Goal: Task Accomplishment & Management: Manage account settings

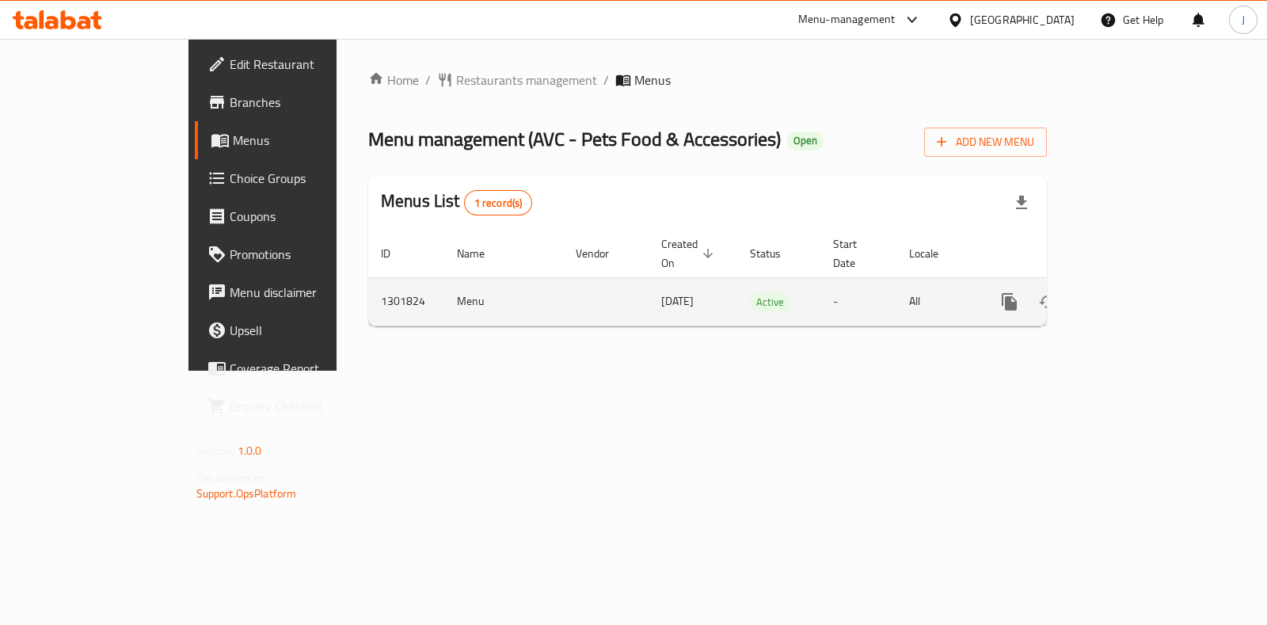
click at [1133, 292] on icon "enhanced table" at bounding box center [1123, 301] width 19 height 19
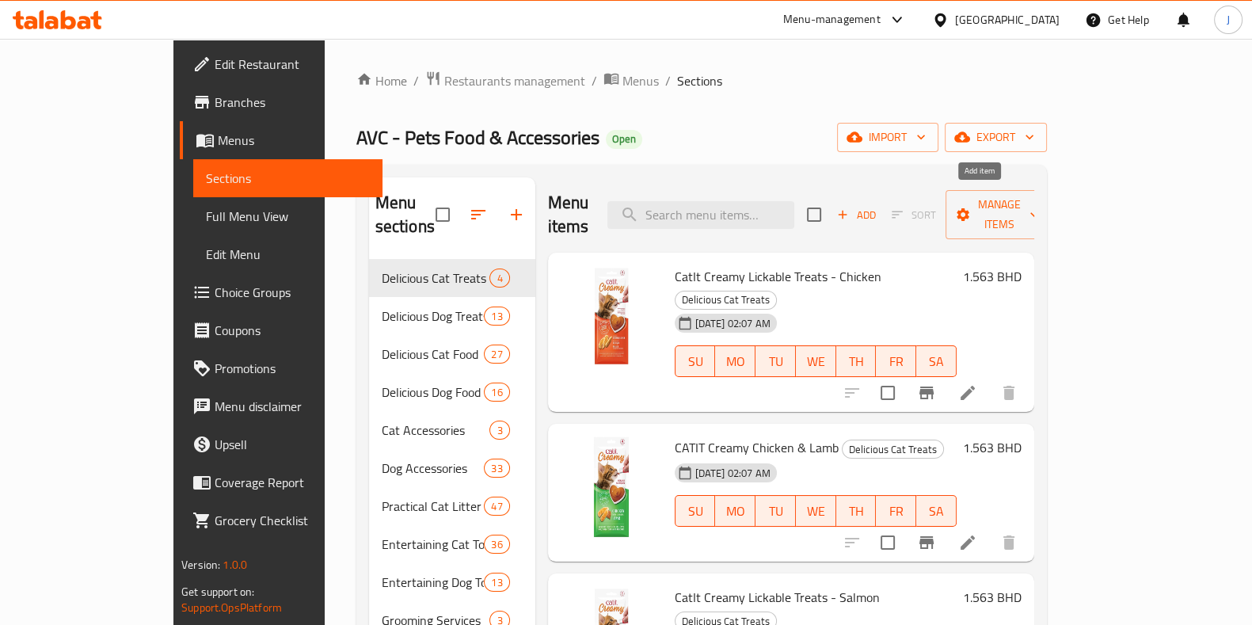
click at [877, 206] on span "Add" at bounding box center [856, 215] width 43 height 18
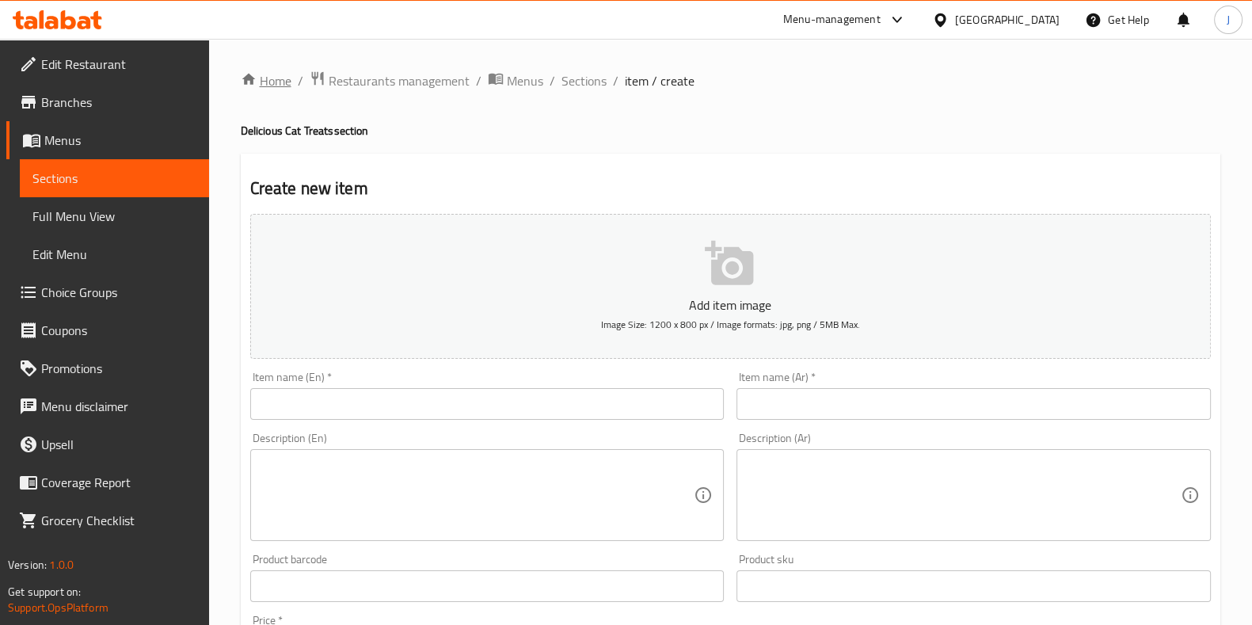
click at [267, 81] on link "Home" at bounding box center [266, 80] width 51 height 19
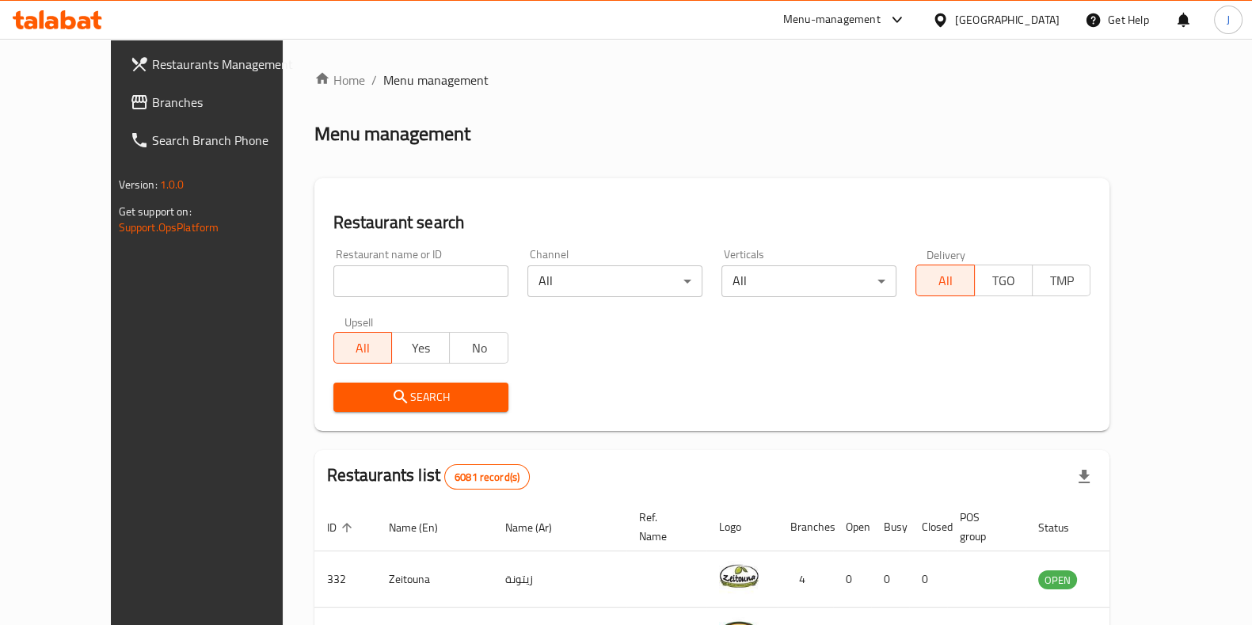
click at [408, 272] on input "search" at bounding box center [420, 281] width 175 height 32
type input "avc"
click at [402, 398] on span "Search" at bounding box center [421, 397] width 150 height 20
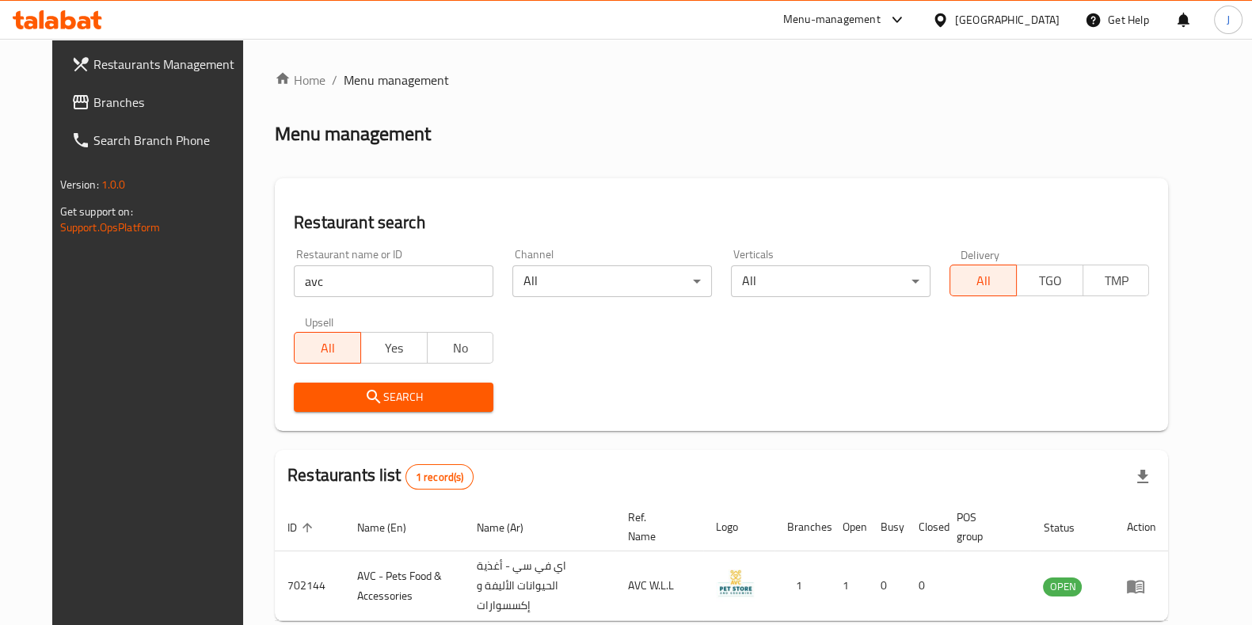
click at [367, 405] on span "Search" at bounding box center [393, 397] width 174 height 20
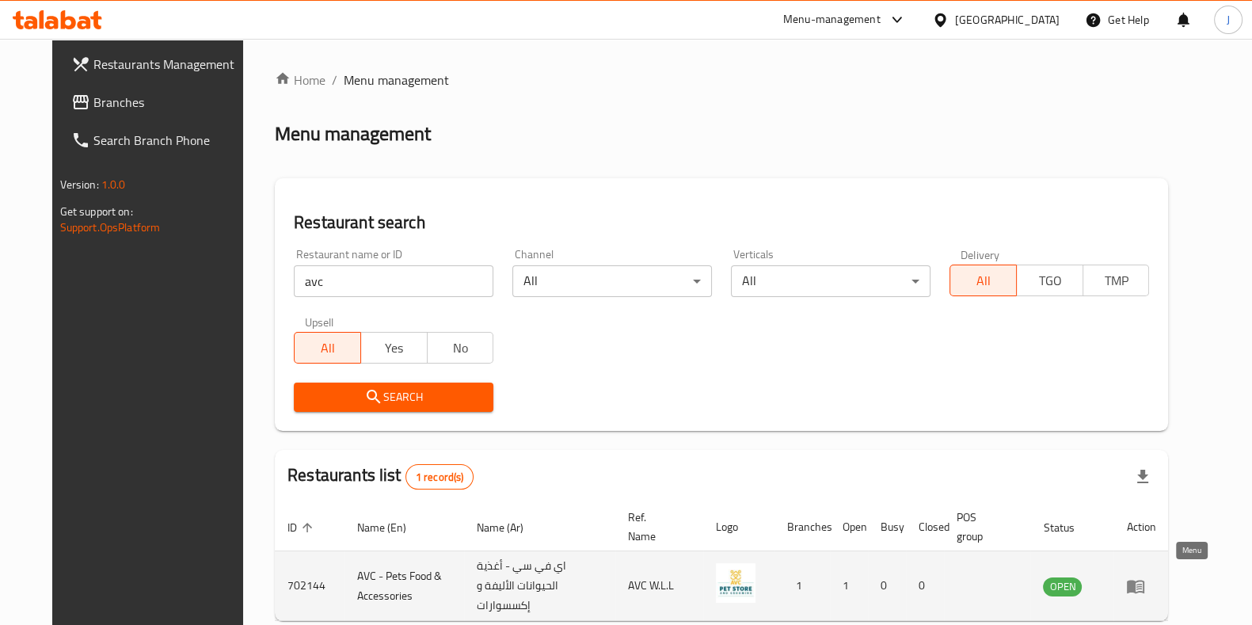
click at [1144, 585] on icon "enhanced table" at bounding box center [1135, 586] width 17 height 13
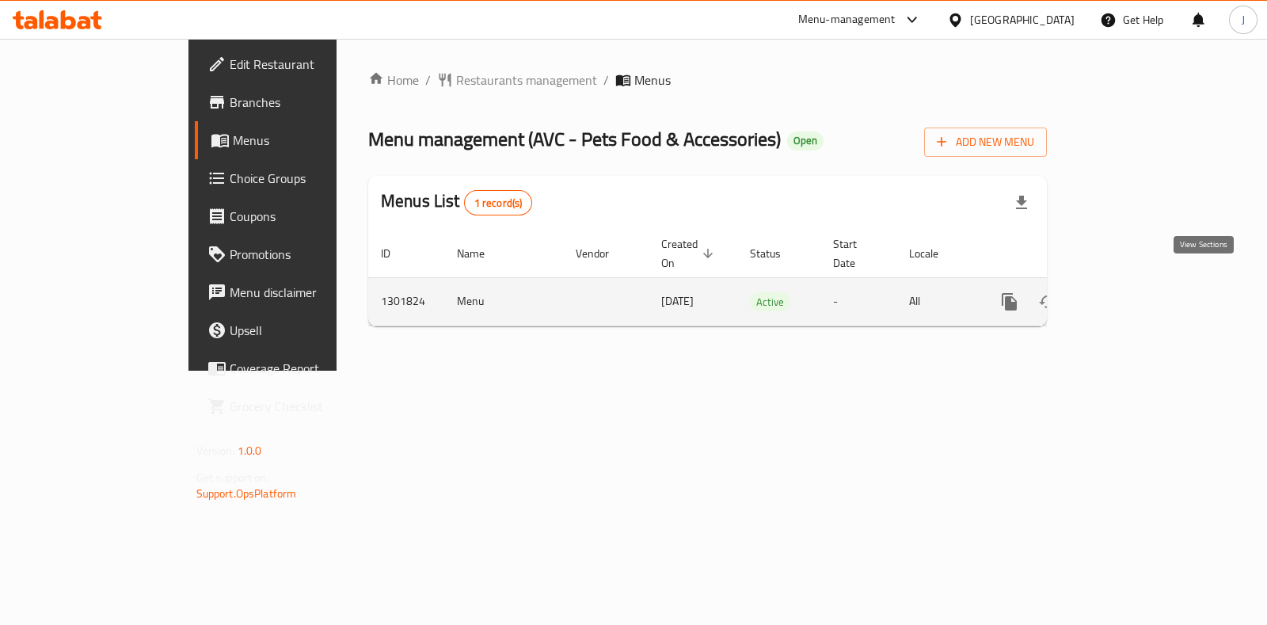
click at [1131, 295] on icon "enhanced table" at bounding box center [1124, 302] width 14 height 14
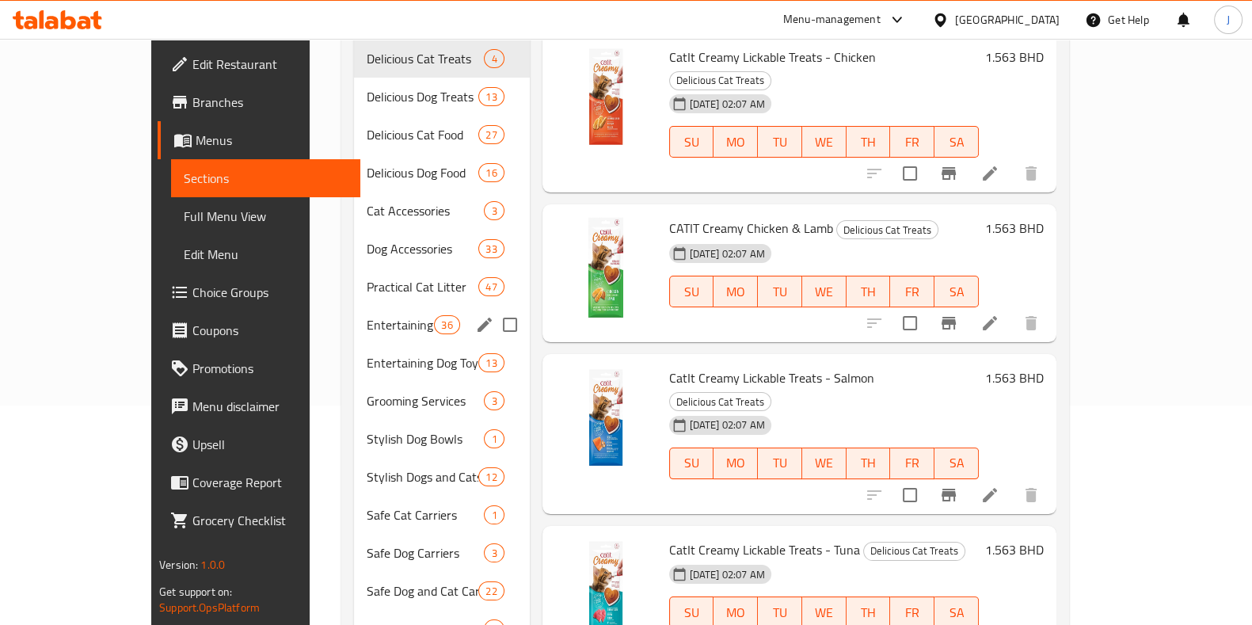
scroll to position [146, 0]
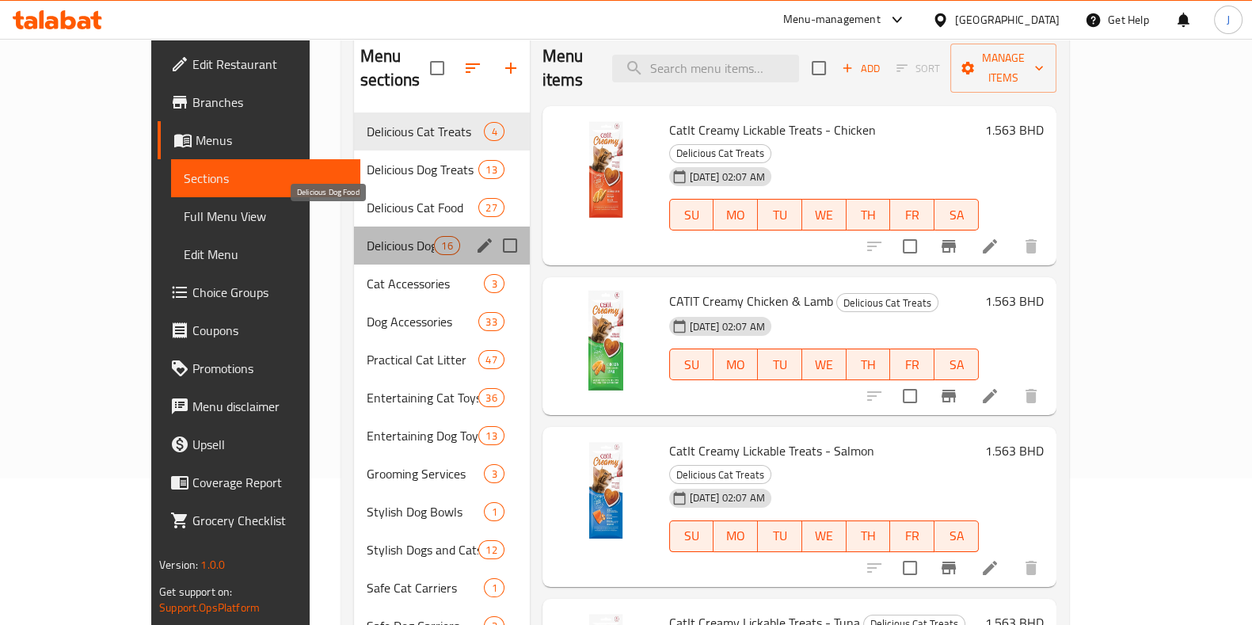
click at [367, 236] on span "Delicious Dog Food" at bounding box center [400, 245] width 67 height 19
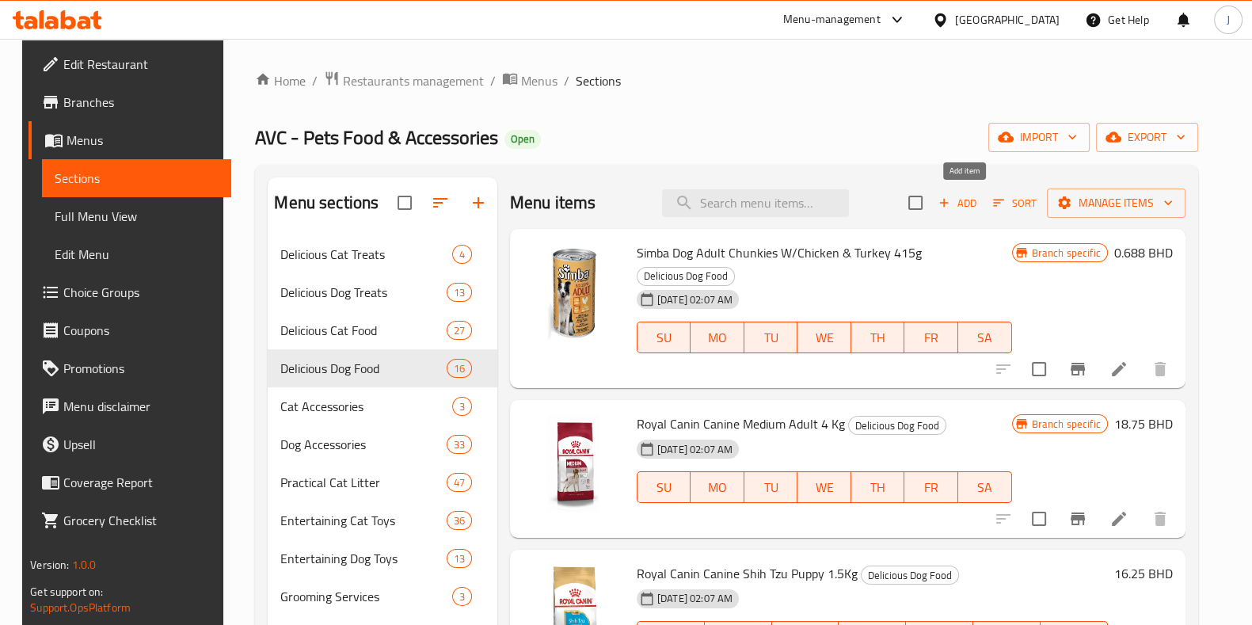
click at [951, 204] on icon "button" at bounding box center [944, 203] width 14 height 14
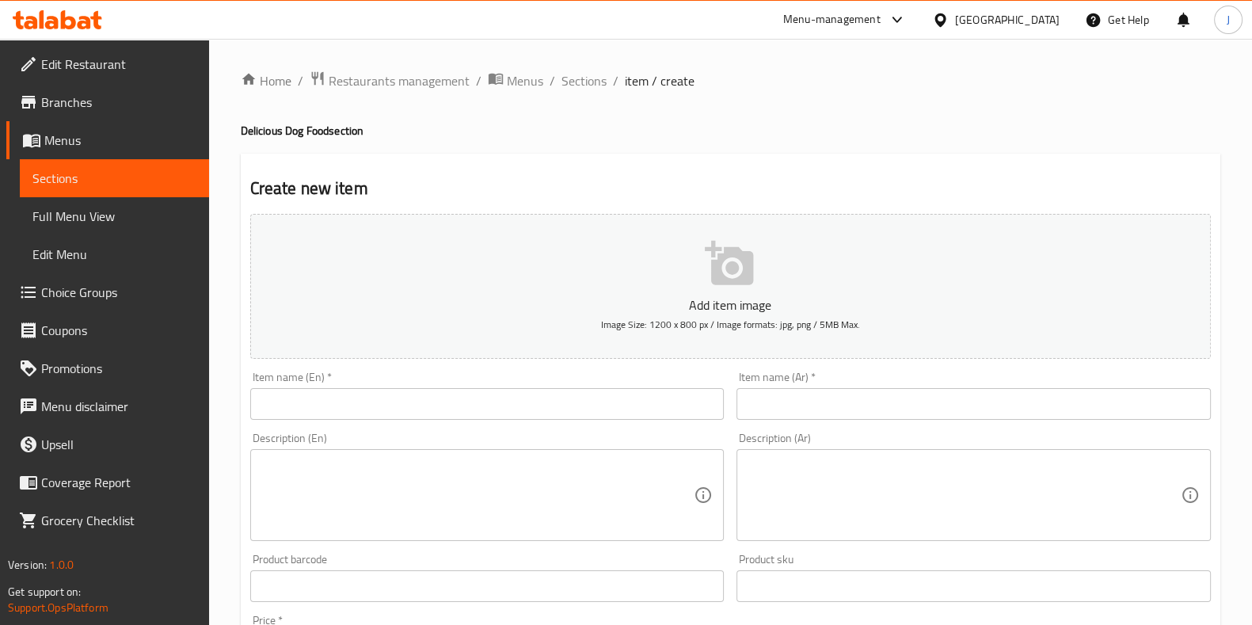
click at [378, 413] on input "text" at bounding box center [487, 404] width 474 height 32
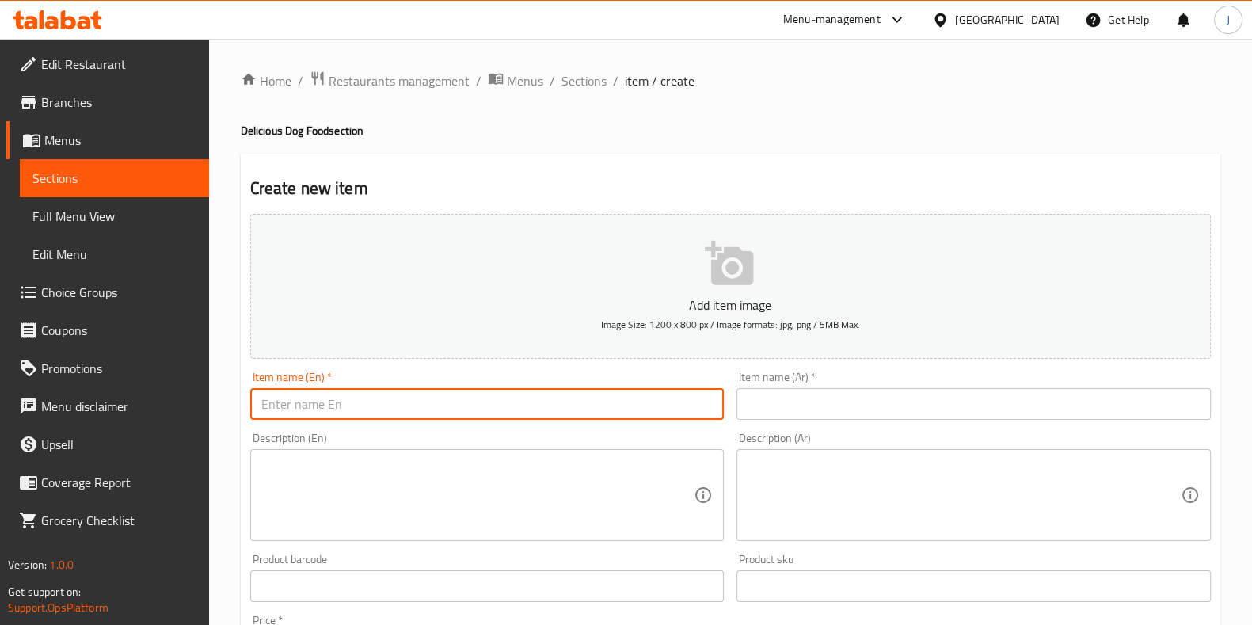
paste input "[PERSON_NAME] Science Plan Adult Large Breed Dry Dog Food with Chicken 14 kg"
type input "[PERSON_NAME] Science Plan Adult Large Breed Dry Dog Food with Chicken 14 kg"
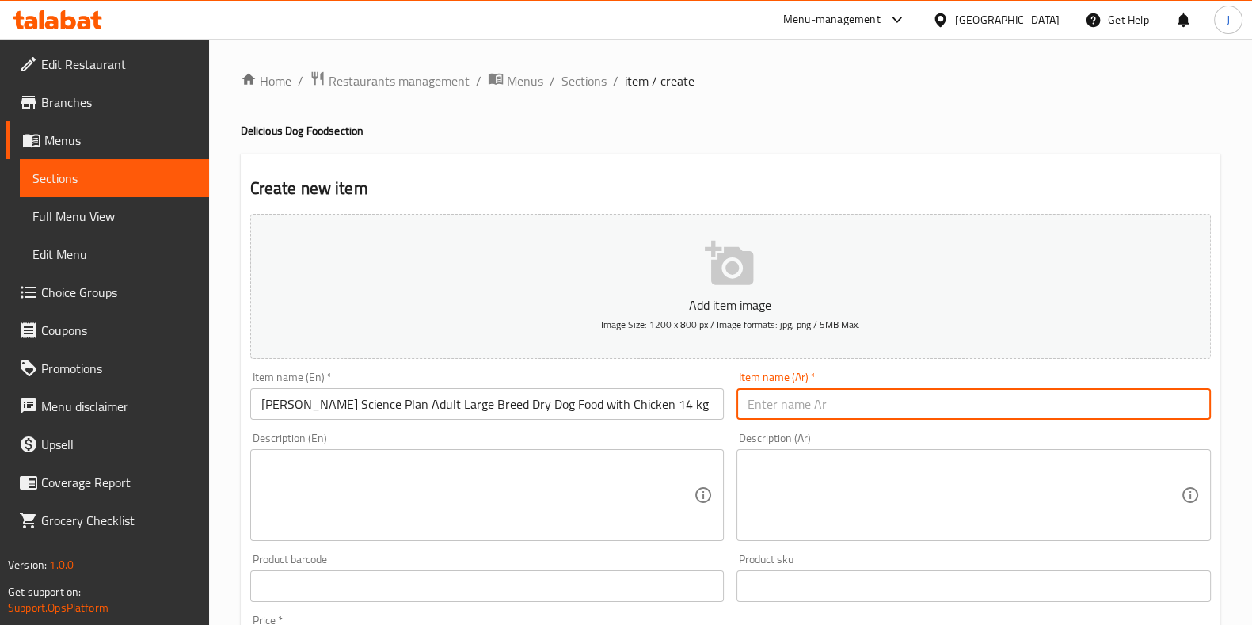
click at [881, 402] on input "text" at bounding box center [973, 404] width 474 height 32
paste input "طعام هيلز ساينس بلان الجاف للكلاب البالغة من السلالات الكبيرة مع الدجاج، 14 كجم"
type input "طعام هيلز ساينس بلان الجاف للكلاب البالغة من السلالات الكبيرة مع الدجاج، 14 كجم"
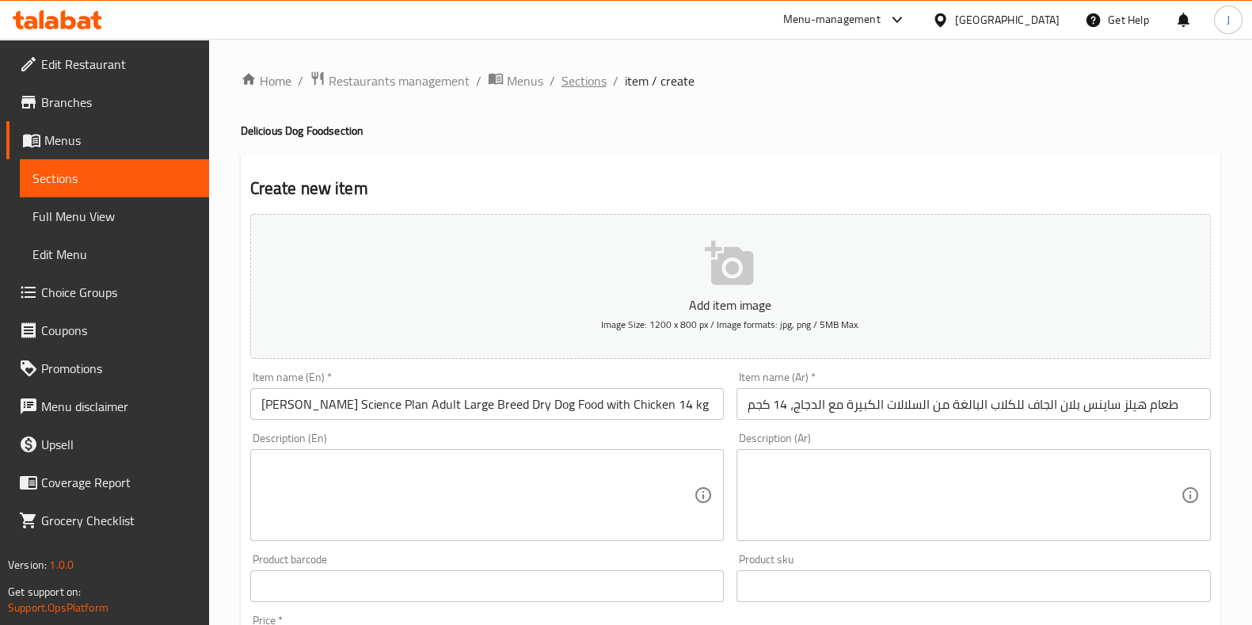
click at [573, 84] on span "Sections" at bounding box center [583, 80] width 45 height 19
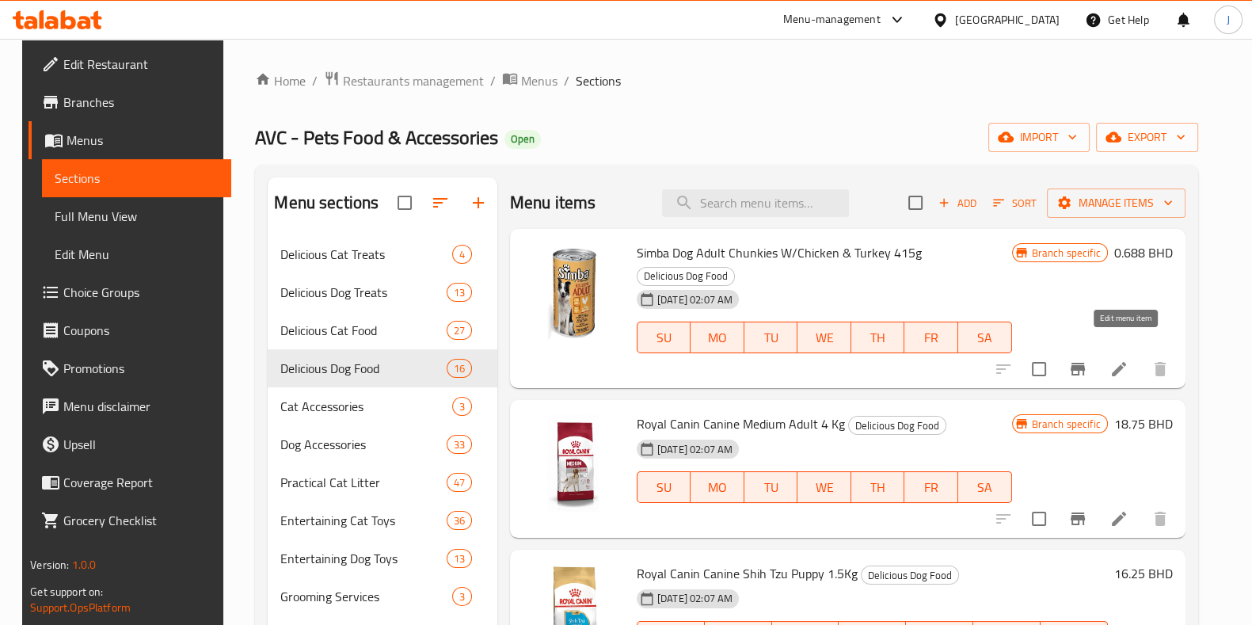
click at [1124, 362] on icon at bounding box center [1119, 369] width 14 height 14
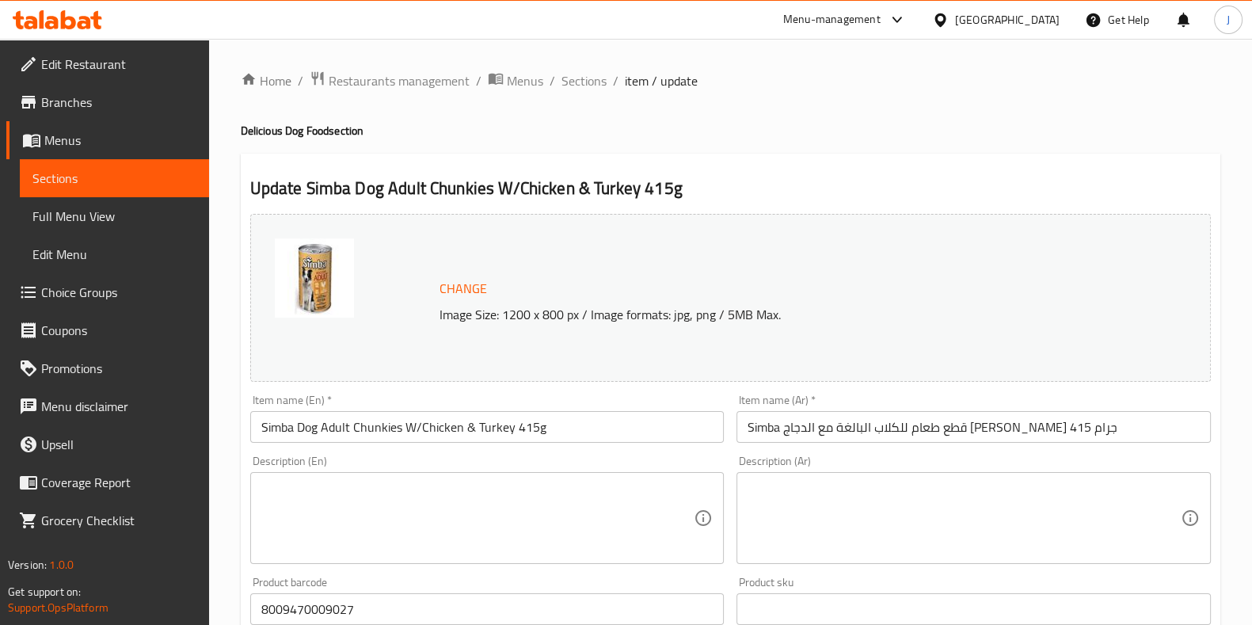
drag, startPoint x: 579, startPoint y: 78, endPoint x: 819, endPoint y: 159, distance: 253.2
click at [579, 78] on span "Sections" at bounding box center [583, 80] width 45 height 19
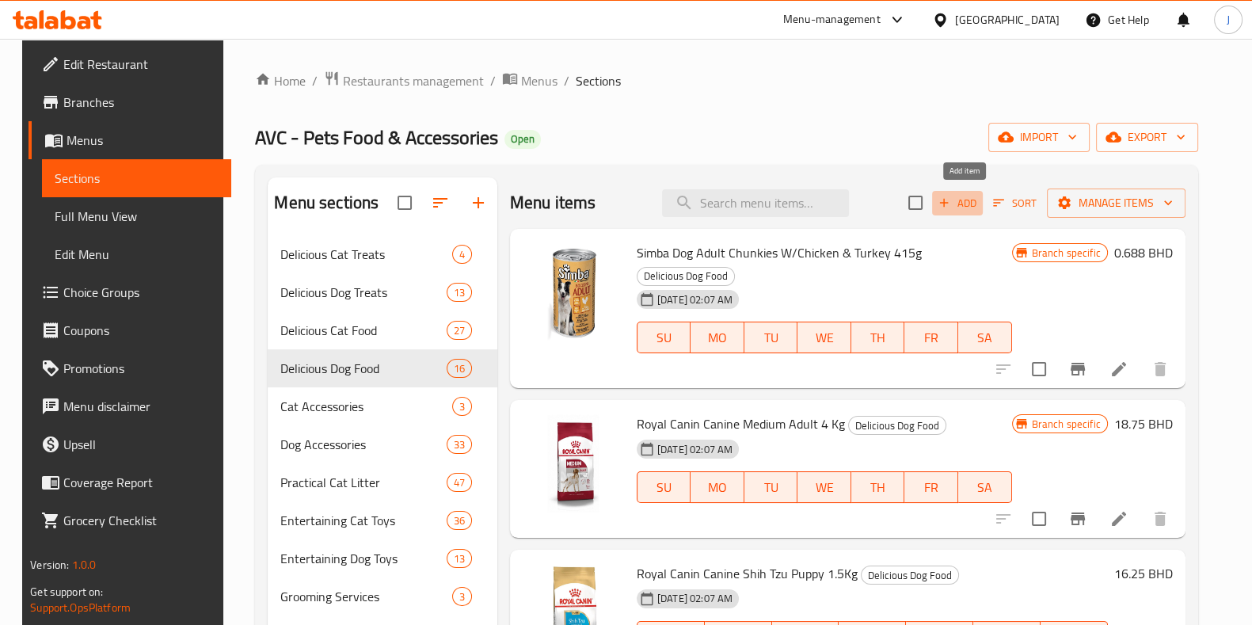
click at [965, 199] on span "Add" at bounding box center [957, 203] width 43 height 18
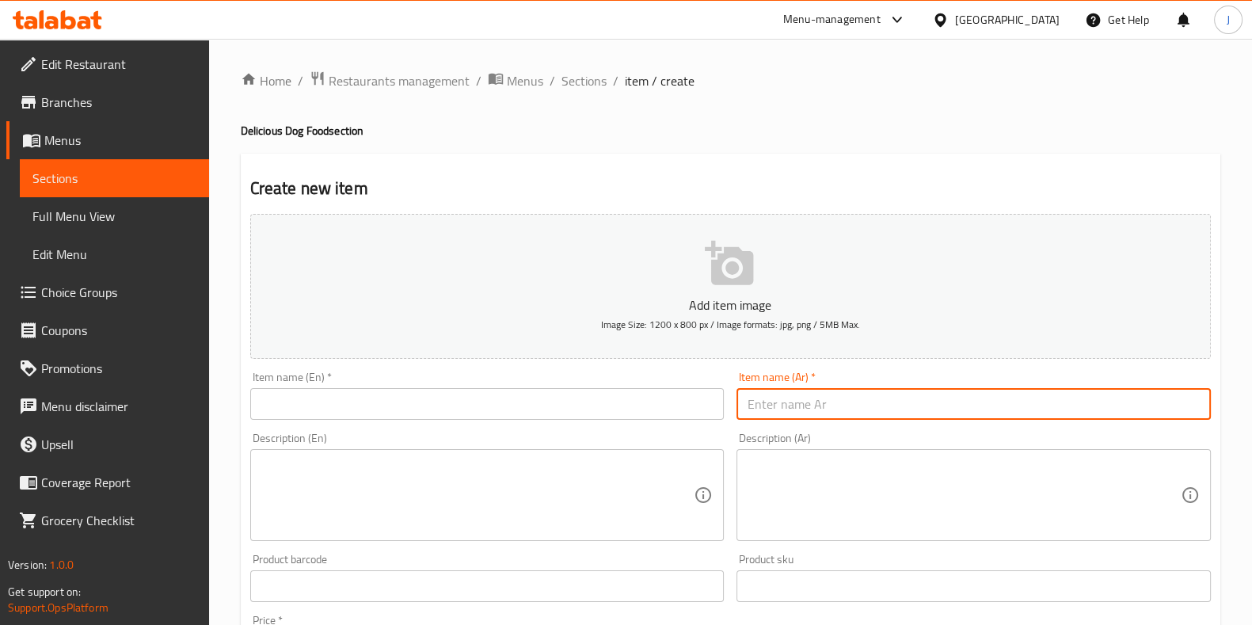
click at [784, 406] on input "text" at bounding box center [973, 404] width 474 height 32
paste input "طعام هيلز ساينس بلان الجاف للكلاب البالغة من السلالات الكبيرة مع الدجاج، 14 كجم"
type input "طعام هيلز ساينس بلان الجاف للكلاب البالغة من السلالات الكبيرة مع الدجاج، 14 كجم"
click at [575, 411] on input "text" at bounding box center [487, 404] width 474 height 32
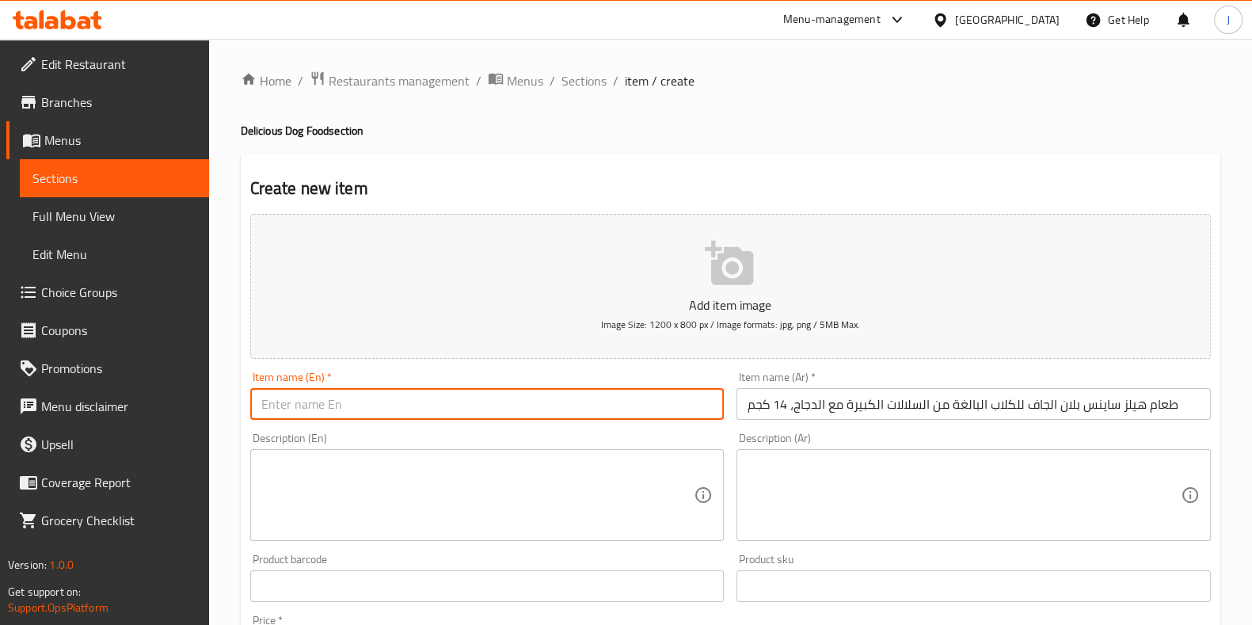
paste input "[PERSON_NAME] Science Plan Adult Large Breed Dry Dog Food with Chicken 14 kg"
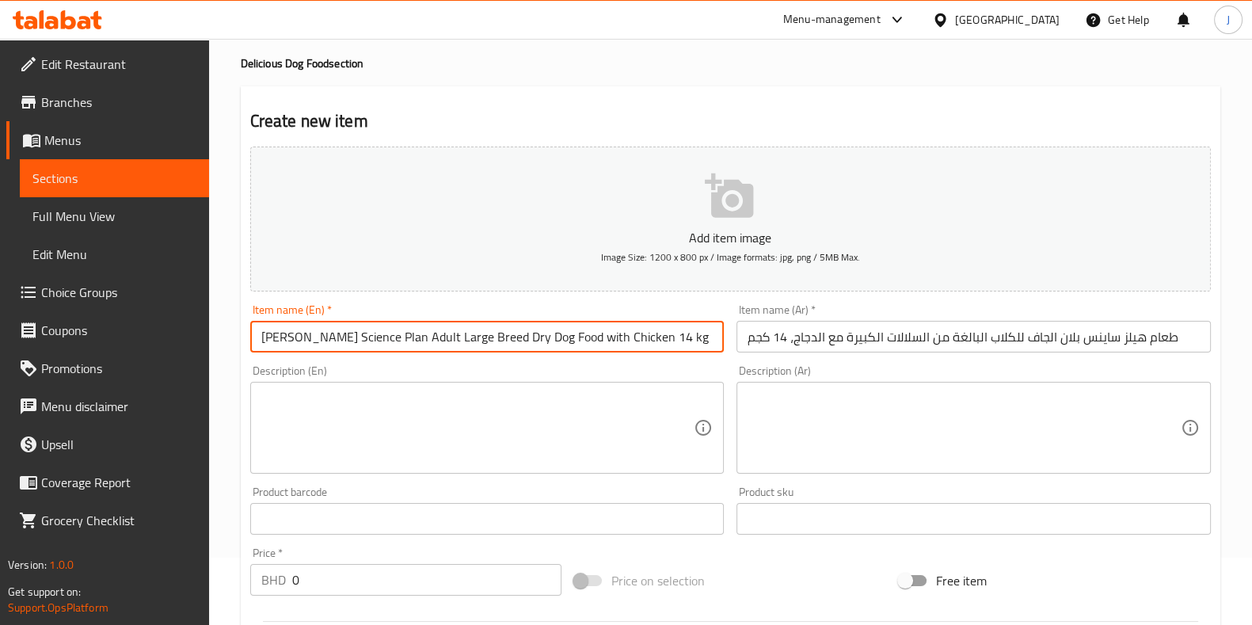
scroll to position [98, 0]
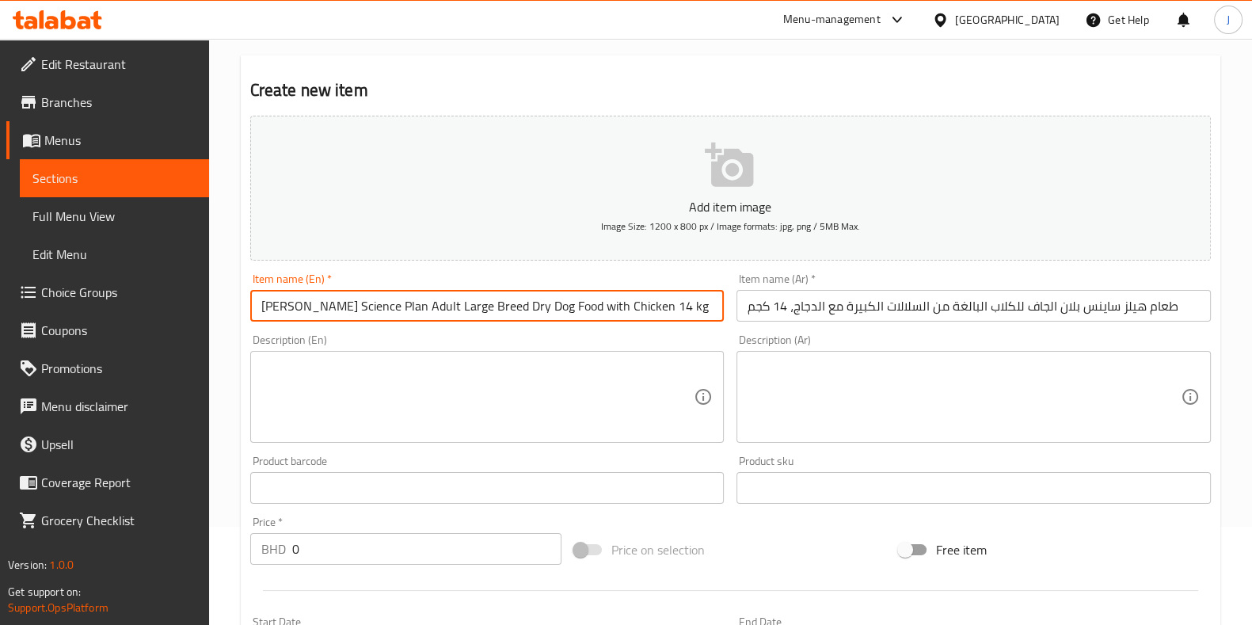
type input "[PERSON_NAME] Science Plan Adult Large Breed Dry Dog Food with Chicken 14 kg"
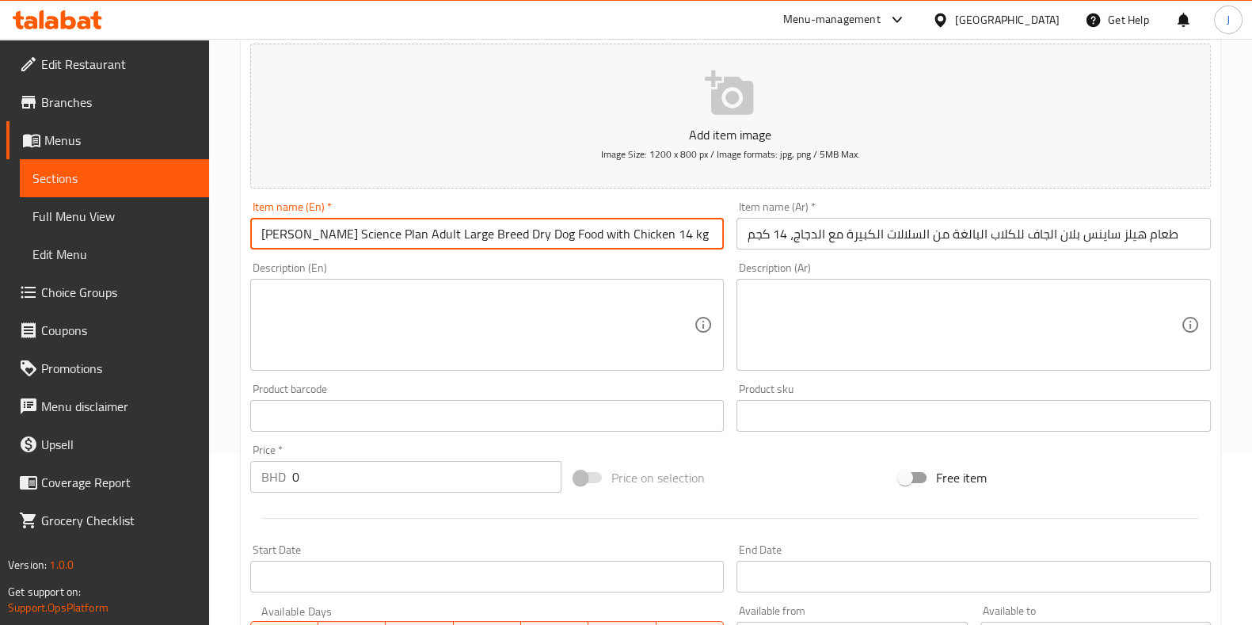
scroll to position [395, 0]
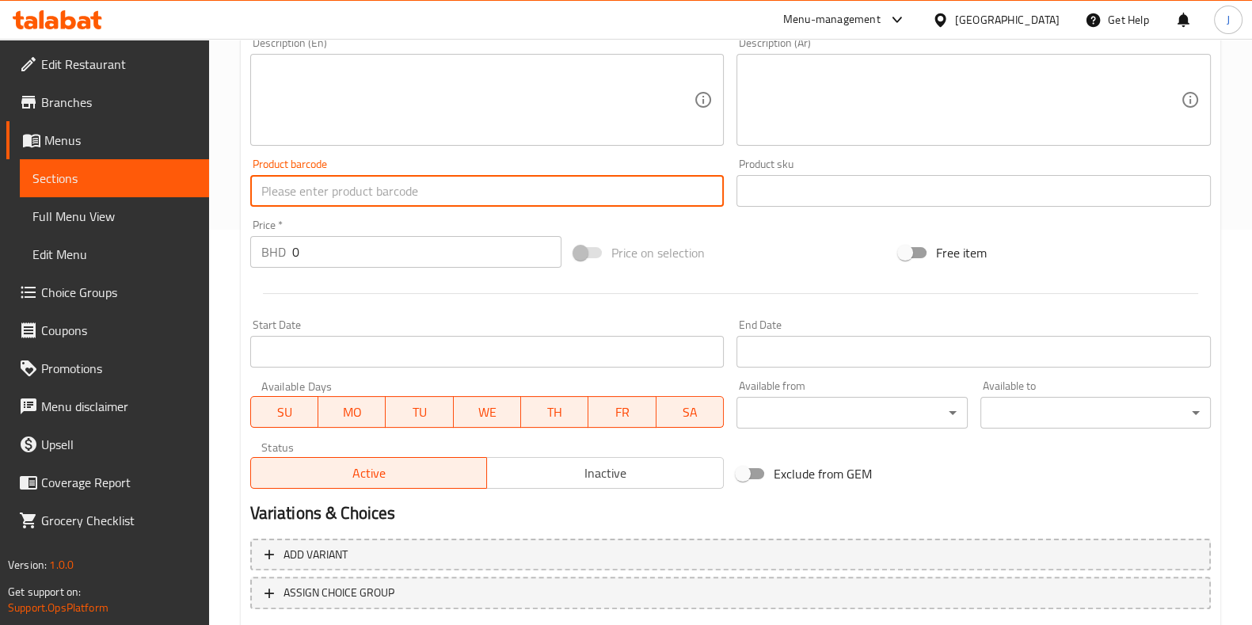
click at [388, 184] on input "text" at bounding box center [487, 191] width 474 height 32
paste input "52742026077"
type input "52742026077"
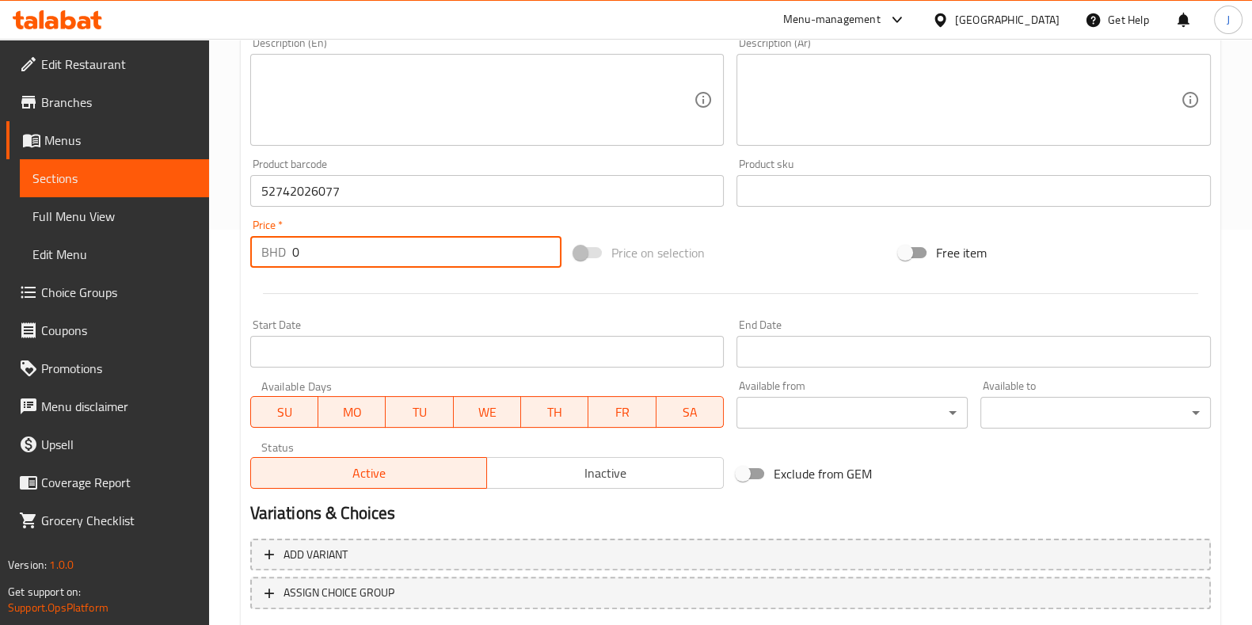
click at [364, 253] on input "0" at bounding box center [427, 252] width 270 height 32
drag, startPoint x: 360, startPoint y: 245, endPoint x: 286, endPoint y: 250, distance: 74.6
click at [286, 250] on div "BHD 0 Price *" at bounding box center [406, 252] width 312 height 32
paste input "42.159"
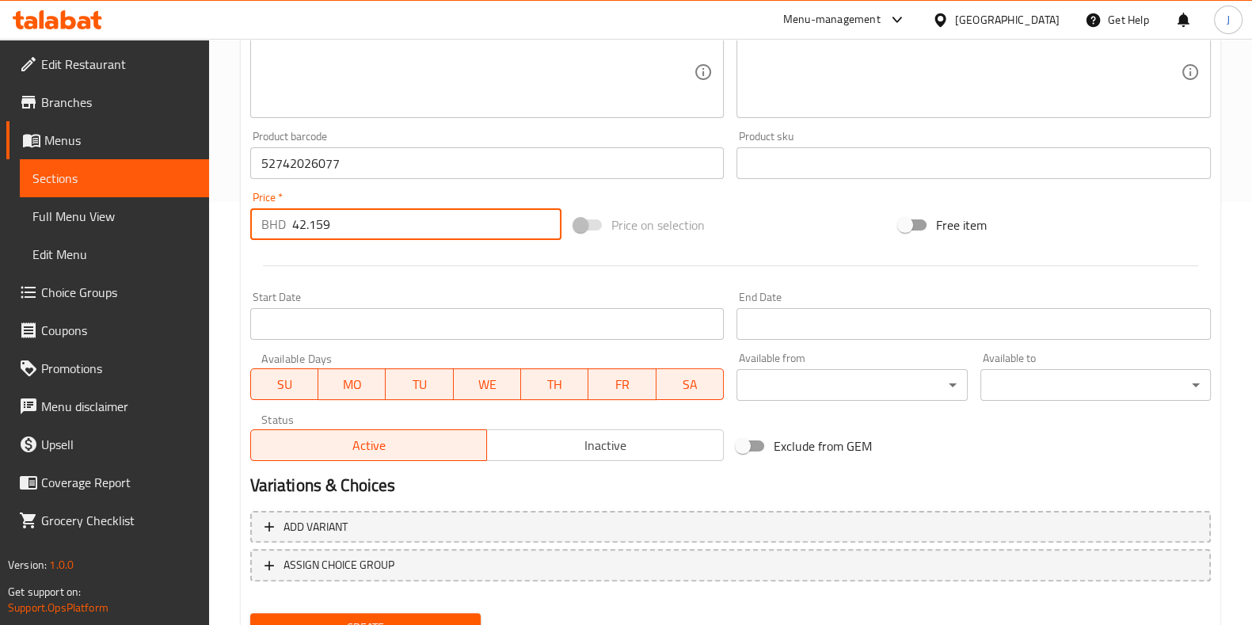
scroll to position [493, 0]
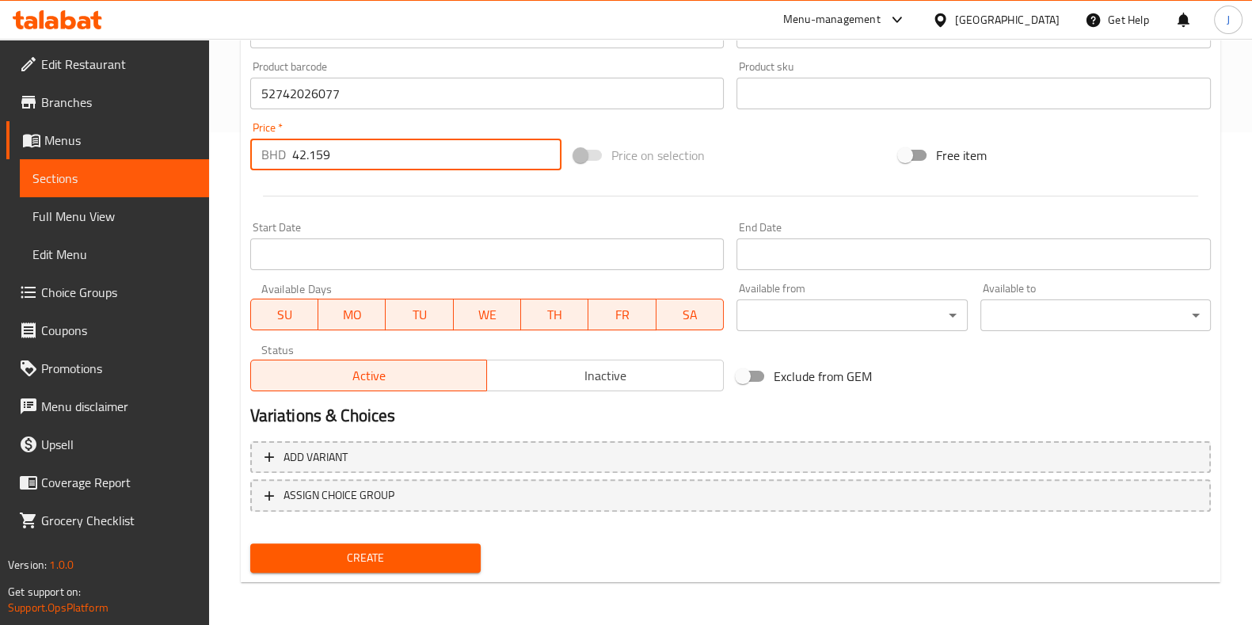
type input "42.159"
click at [413, 554] on span "Create" at bounding box center [365, 558] width 205 height 20
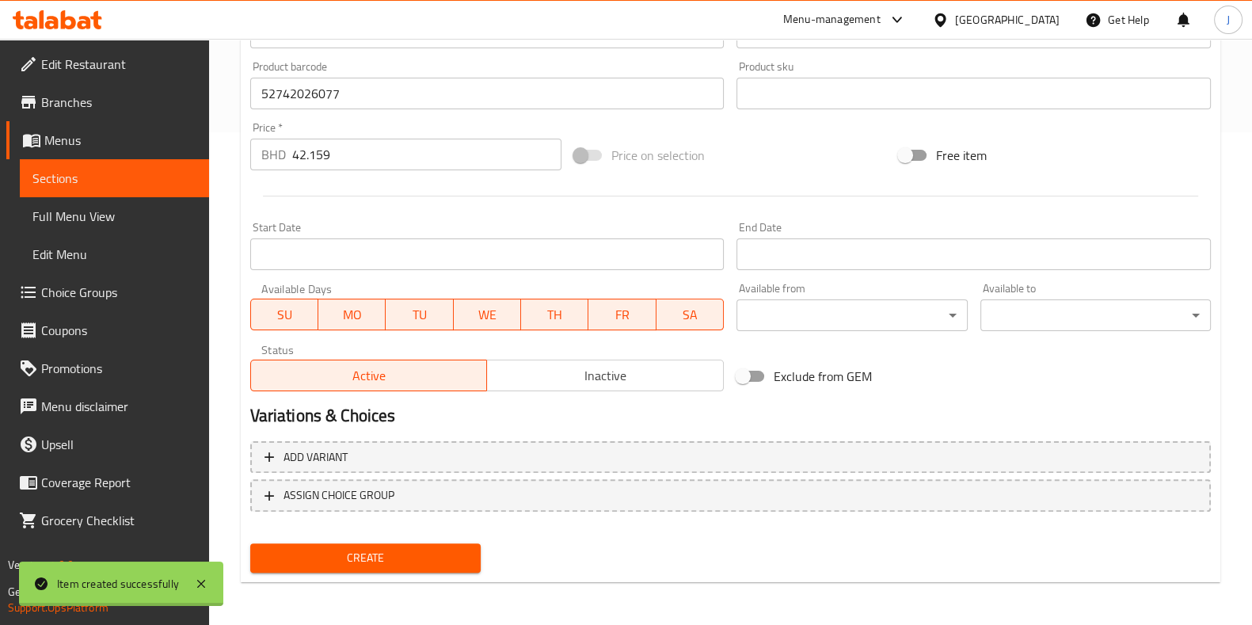
type input "0"
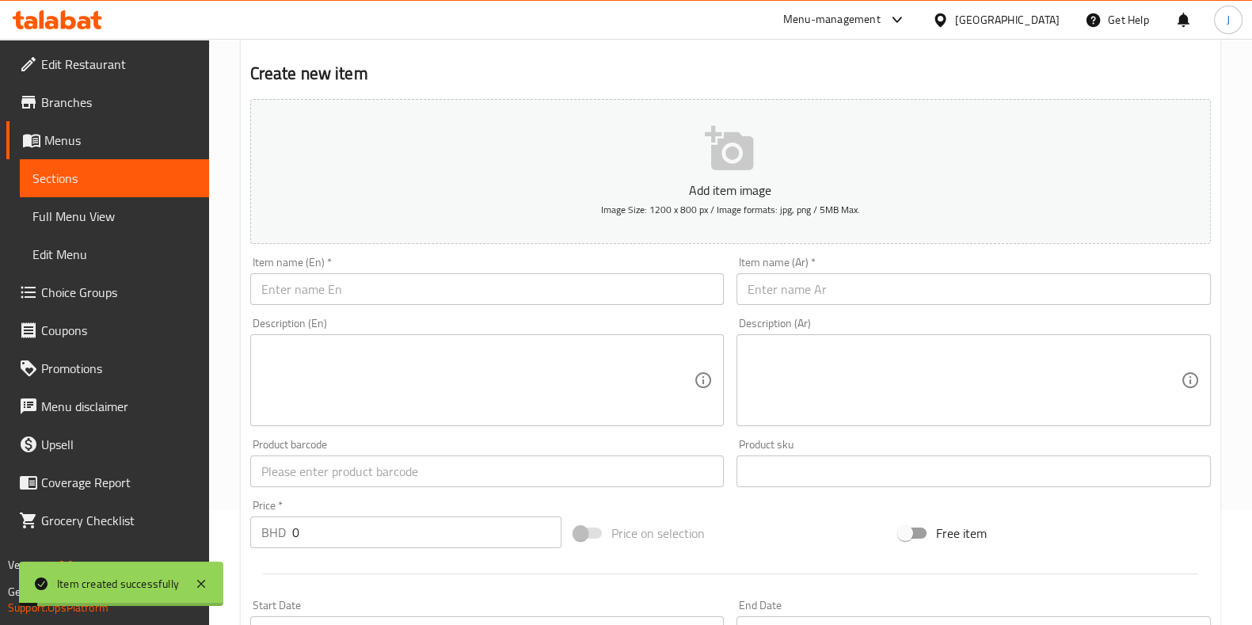
scroll to position [0, 0]
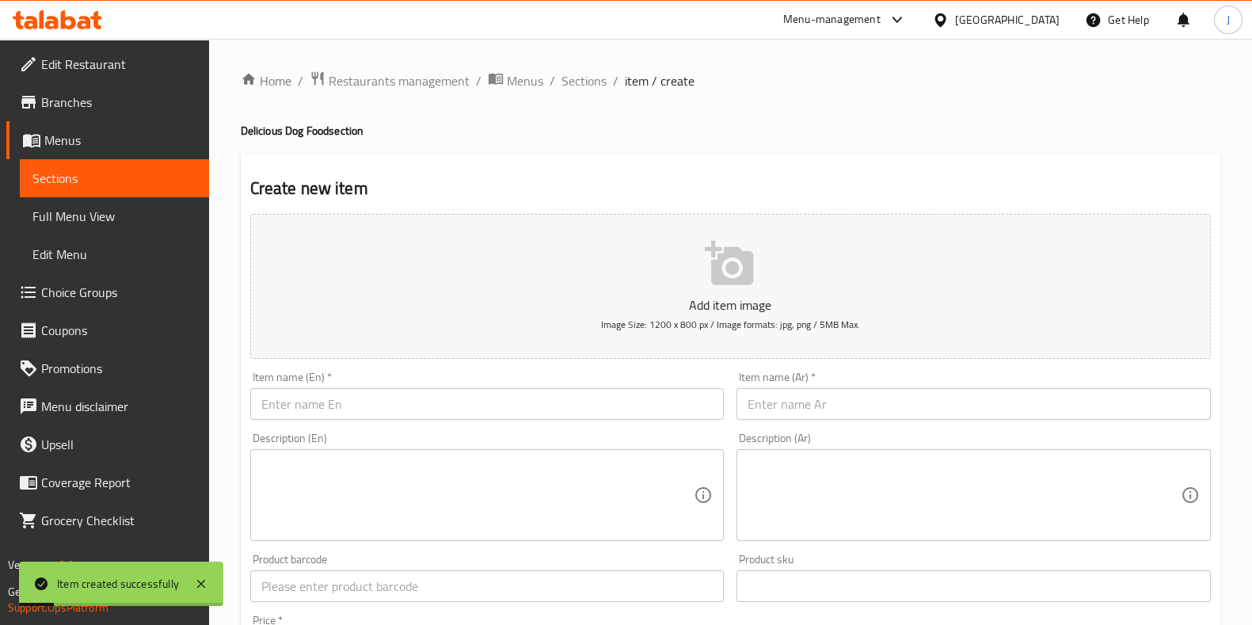
drag, startPoint x: 588, startPoint y: 79, endPoint x: 163, endPoint y: 75, distance: 425.3
click at [587, 79] on span "Sections" at bounding box center [583, 80] width 45 height 19
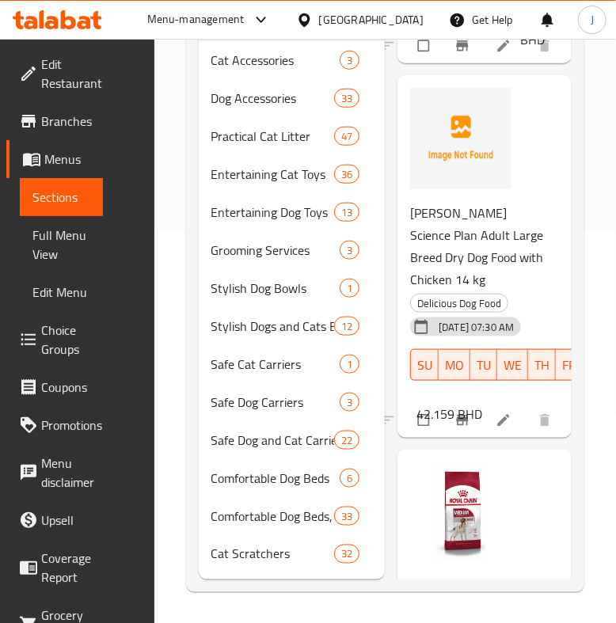
scroll to position [197, 0]
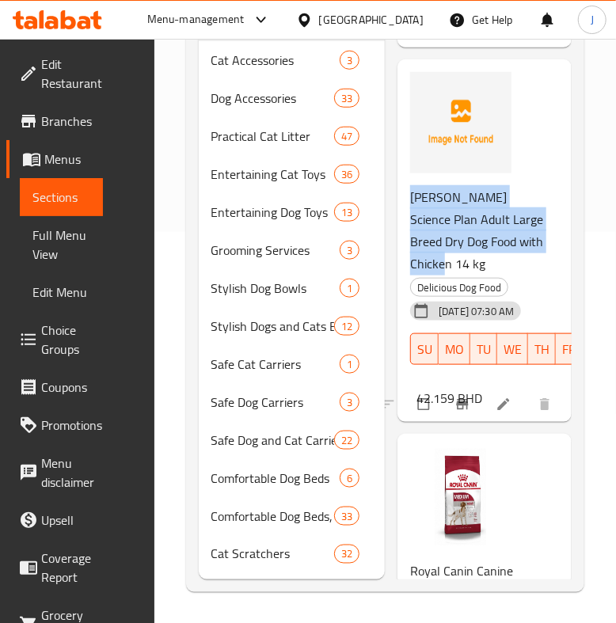
drag, startPoint x: 451, startPoint y: 264, endPoint x: 396, endPoint y: 187, distance: 95.4
click at [396, 187] on div "Menu items Add Sort Manage items Simba Dog Adult Chunkies W/Chicken & Turkey 41…" at bounding box center [478, 194] width 187 height 772
copy span "[PERSON_NAME] Science Plan Adult Large Breed Dry Dog Food with Chicken 14 kg"
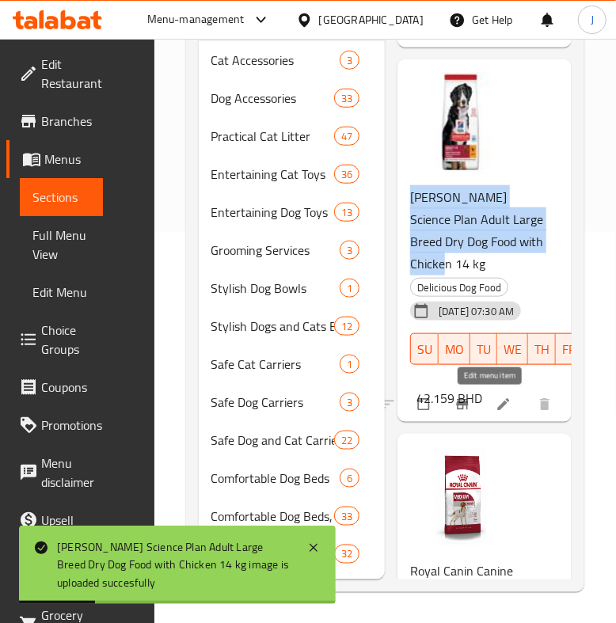
click at [497, 404] on link at bounding box center [505, 405] width 19 height 16
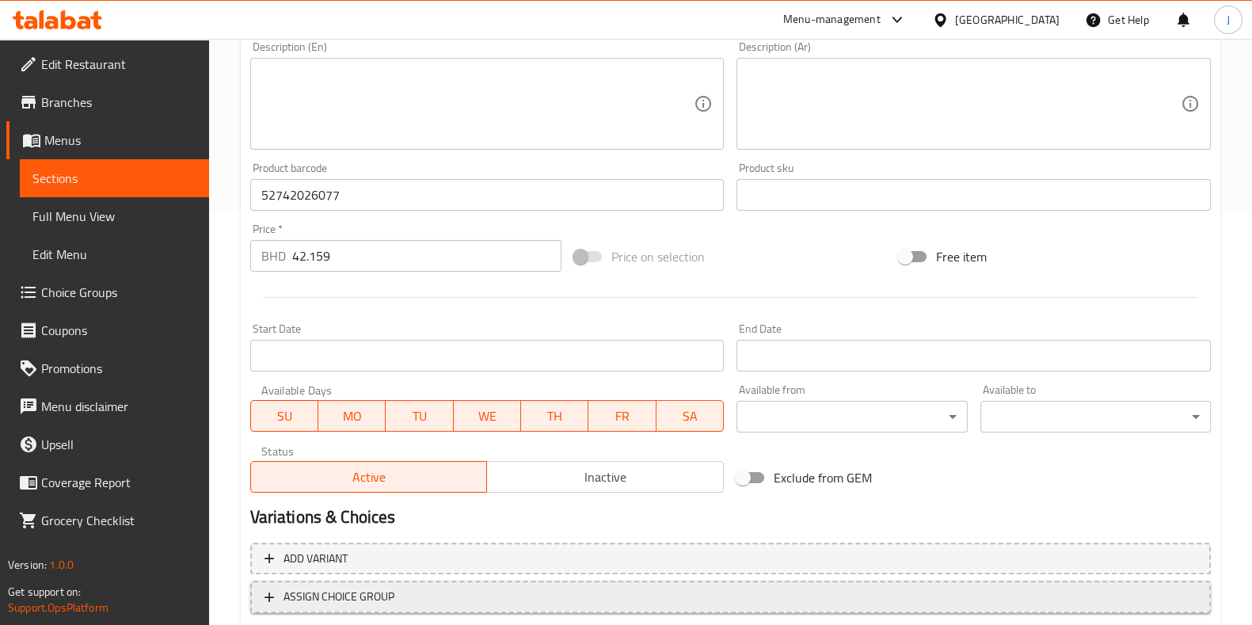
scroll to position [516, 0]
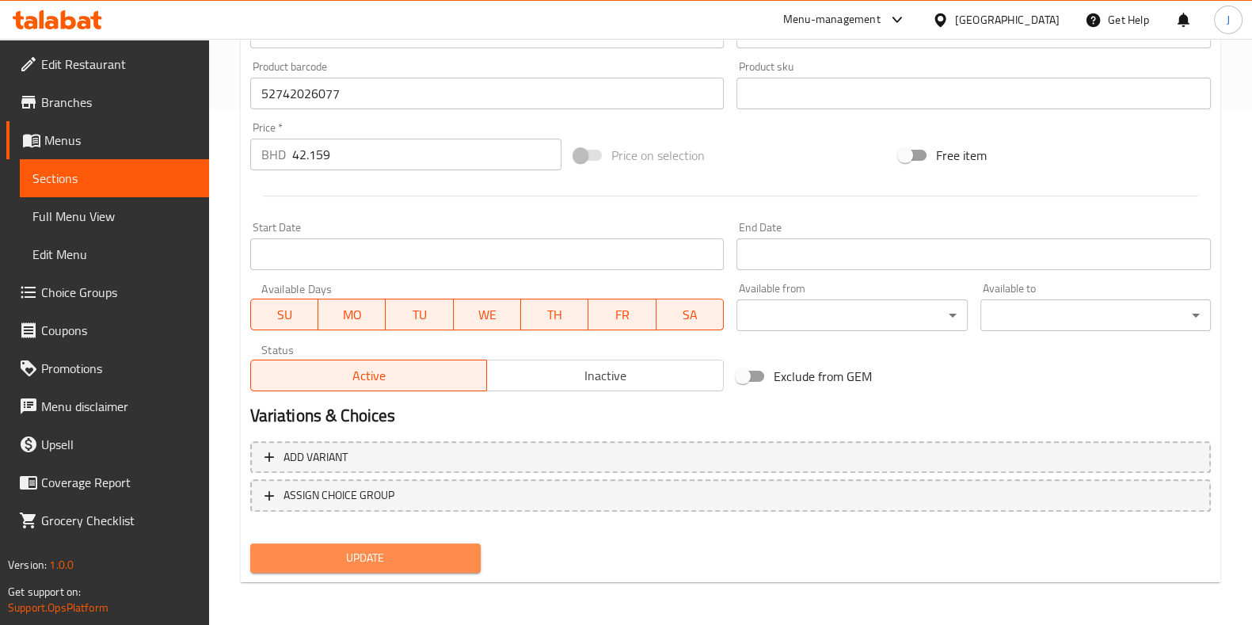
click at [412, 552] on span "Update" at bounding box center [365, 558] width 205 height 20
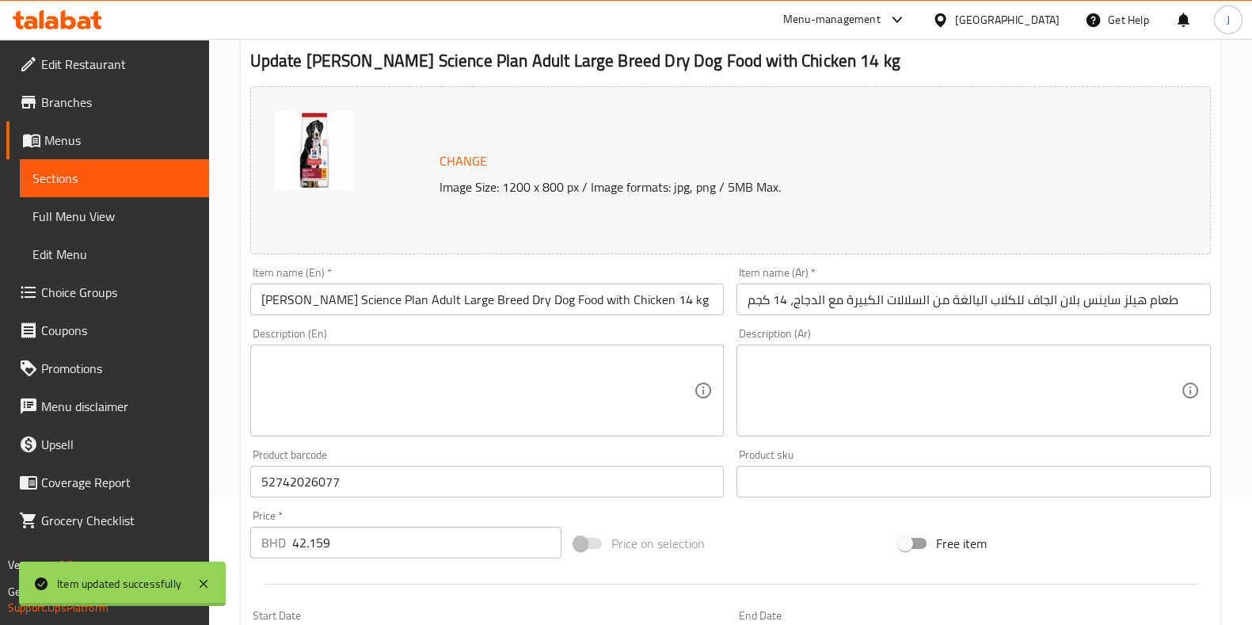
scroll to position [0, 0]
